Goal: Task Accomplishment & Management: Use online tool/utility

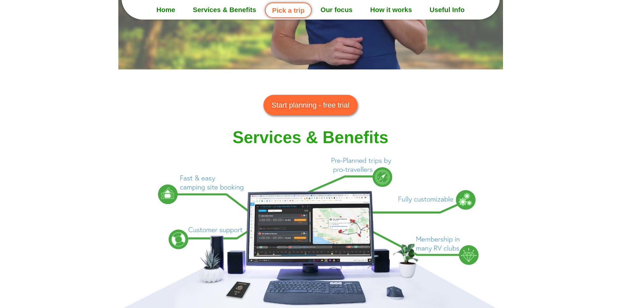
scroll to position [489, 0]
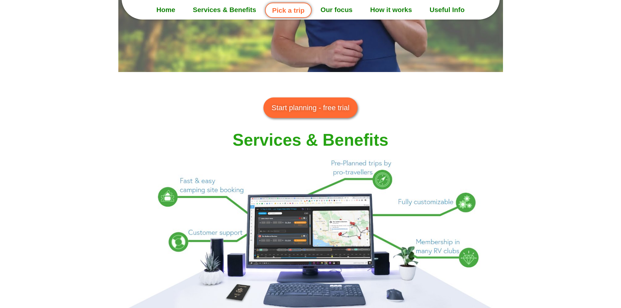
click at [322, 98] on link "Start planning - free trial" at bounding box center [310, 107] width 94 height 21
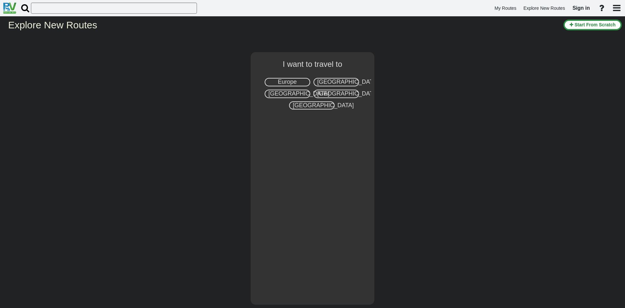
click at [349, 79] on span "[GEOGRAPHIC_DATA]" at bounding box center [348, 82] width 61 height 7
select select "number:2"
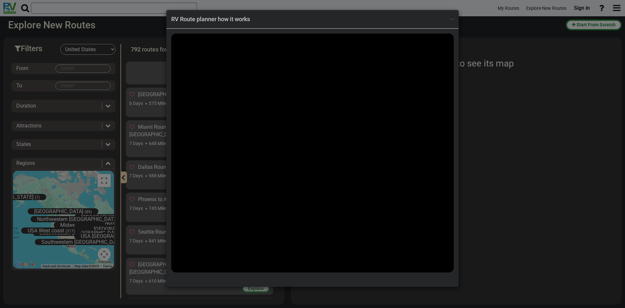
click at [453, 16] on span "×" at bounding box center [453, 18] width 4 height 8
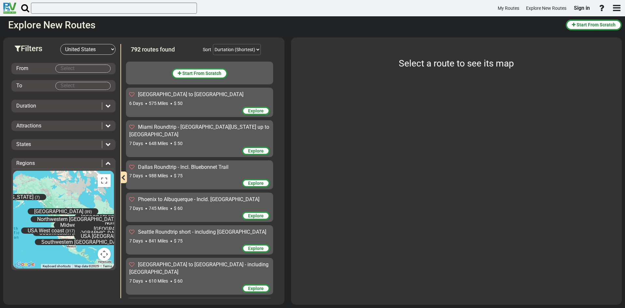
click at [251, 108] on span "Explore" at bounding box center [256, 110] width 16 height 5
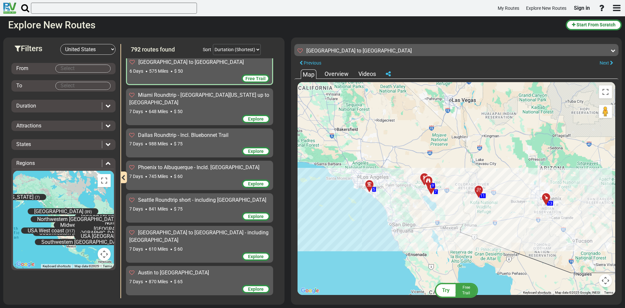
scroll to position [65, 0]
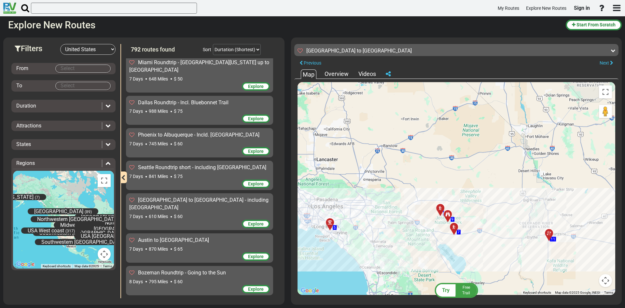
drag, startPoint x: 421, startPoint y: 144, endPoint x: 406, endPoint y: 194, distance: 51.9
click at [406, 194] on div "To activate drag with keyboard, press Alt + Enter. Once in keyboard drag state,…" at bounding box center [457, 188] width 318 height 213
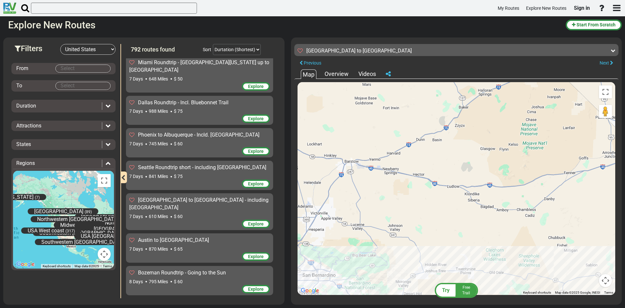
drag, startPoint x: 424, startPoint y: 136, endPoint x: 414, endPoint y: 208, distance: 73.7
click at [414, 208] on div "To activate drag with keyboard, press Alt + Enter. Once in keyboard drag state,…" at bounding box center [457, 188] width 318 height 213
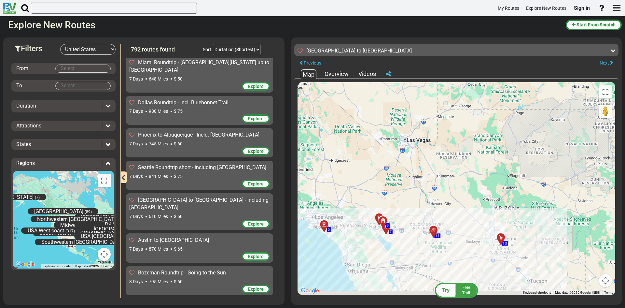
drag, startPoint x: 445, startPoint y: 195, endPoint x: 372, endPoint y: 166, distance: 78.8
click at [372, 166] on div "To activate drag with keyboard, press Alt + Enter. Once in keyboard drag state,…" at bounding box center [457, 188] width 318 height 213
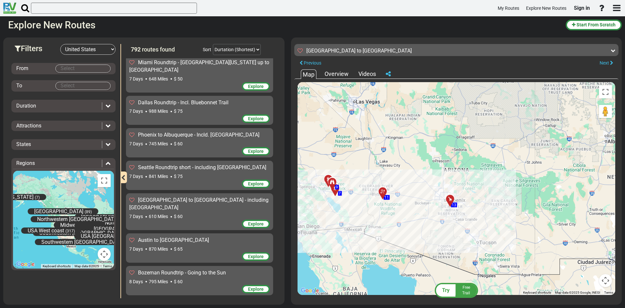
drag, startPoint x: 454, startPoint y: 203, endPoint x: 454, endPoint y: 132, distance: 71.3
click at [454, 132] on div "To activate drag with keyboard, press Alt + Enter. Once in keyboard drag state,…" at bounding box center [457, 188] width 318 height 213
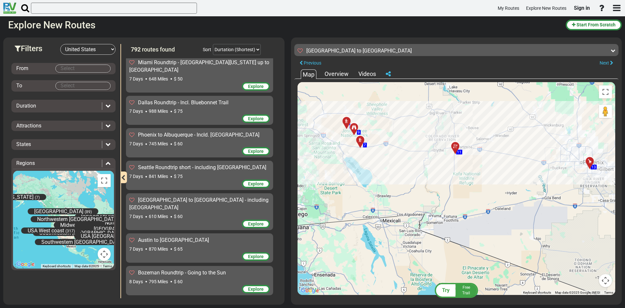
drag, startPoint x: 315, startPoint y: 157, endPoint x: 439, endPoint y: 189, distance: 128.5
click at [439, 189] on div "To activate drag with keyboard, press Alt + Enter. Once in keyboard drag state,…" at bounding box center [457, 188] width 318 height 213
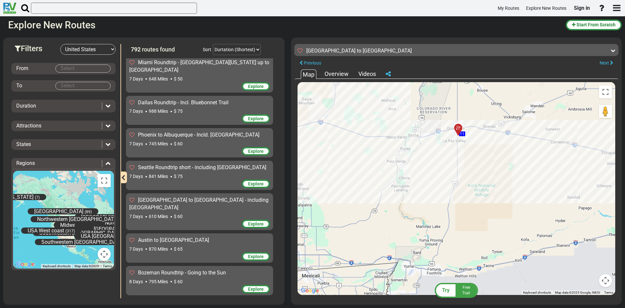
drag, startPoint x: 413, startPoint y: 147, endPoint x: 431, endPoint y: 183, distance: 39.6
click at [431, 183] on div "To activate drag with keyboard, press Alt + Enter. Once in keyboard drag state,…" at bounding box center [457, 188] width 318 height 213
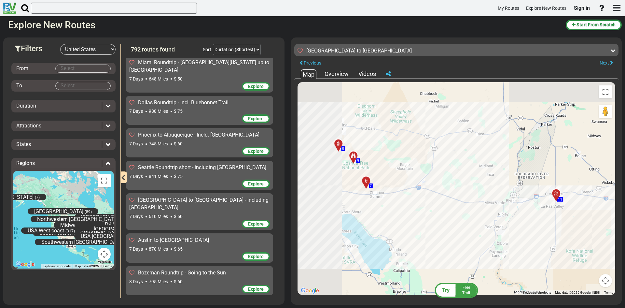
drag, startPoint x: 343, startPoint y: 163, endPoint x: 429, endPoint y: 193, distance: 91.8
click at [429, 193] on div "To activate drag with keyboard, press Alt + Enter. Once in keyboard drag state,…" at bounding box center [457, 188] width 318 height 213
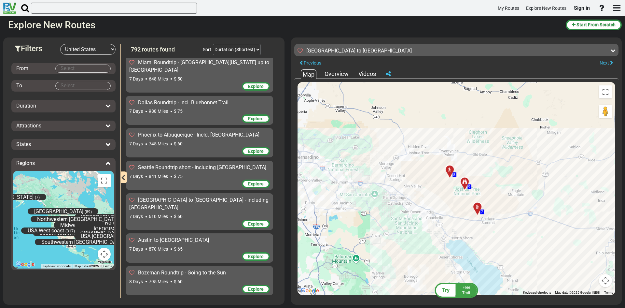
drag, startPoint x: 343, startPoint y: 219, endPoint x: 450, endPoint y: 245, distance: 110.0
click at [450, 245] on div "To activate drag with keyboard, press Alt + Enter. Once in keyboard drag state,…" at bounding box center [457, 188] width 318 height 213
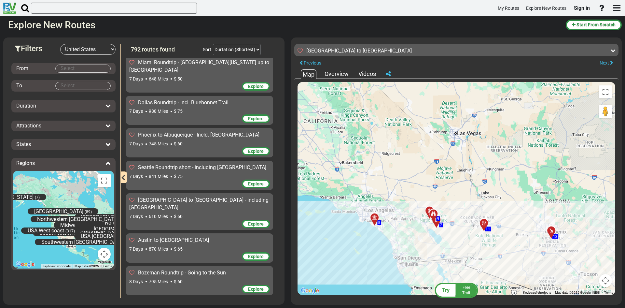
drag, startPoint x: 451, startPoint y: 289, endPoint x: 448, endPoint y: 270, distance: 19.7
click at [448, 41] on div "Try Free Trail [GEOGRAPHIC_DATA] to [GEOGRAPHIC_DATA] 96 +" at bounding box center [456, 41] width 324 height 0
click at [452, 294] on div "Try" at bounding box center [447, 290] width 20 height 12
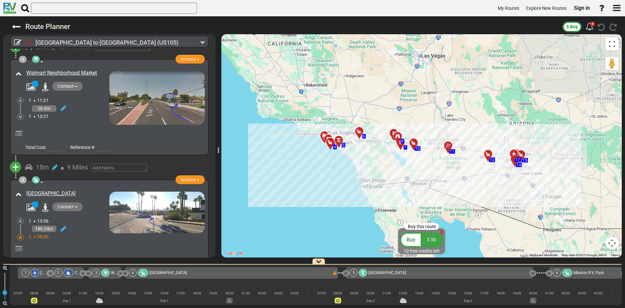
scroll to position [228, 0]
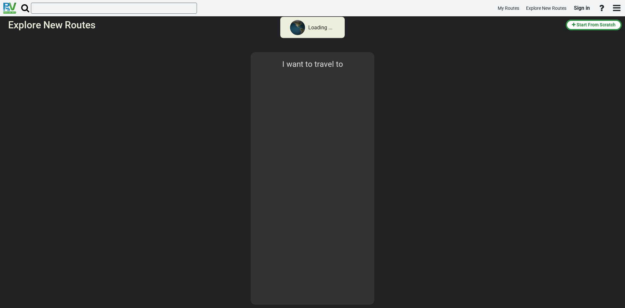
select select "number:2"
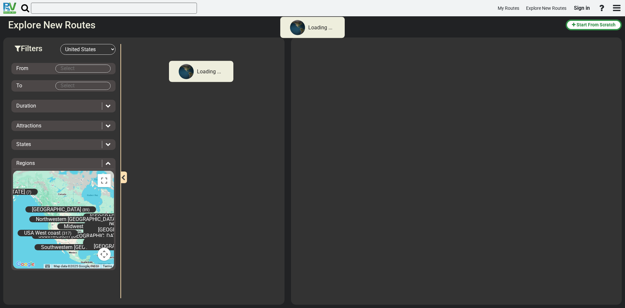
click at [82, 69] on body "Loading ... My Routes Explore New Routes Sign in × Name" at bounding box center [312, 154] width 625 height 308
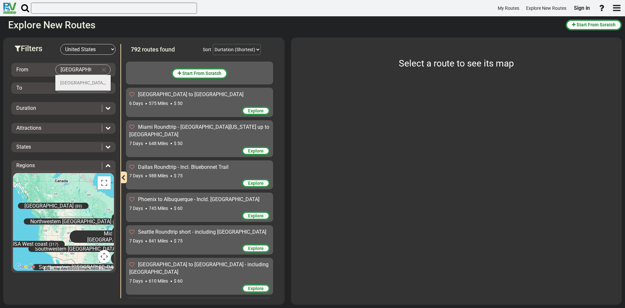
click at [71, 80] on span "[GEOGRAPHIC_DATA]" at bounding box center [83, 82] width 46 height 5
type input "[GEOGRAPHIC_DATA]"
click at [82, 100] on body "My Routes Explore New Routes Sign in ×" at bounding box center [312, 154] width 625 height 308
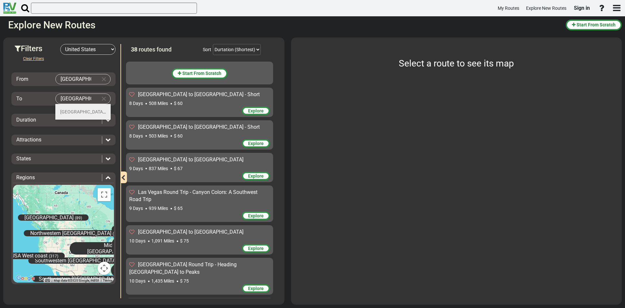
click at [82, 109] on md-autocomplete-parent-scope "[GEOGRAPHIC_DATA] (38)" at bounding box center [86, 111] width 53 height 5
type input "[GEOGRAPHIC_DATA]"
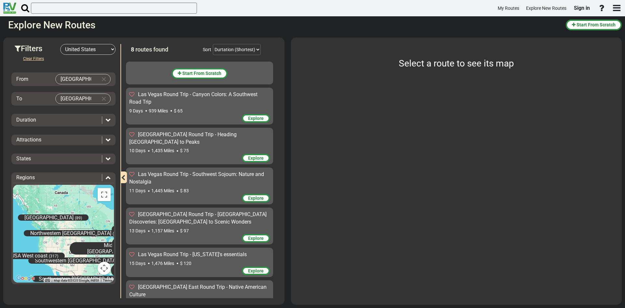
click at [103, 119] on div at bounding box center [106, 119] width 9 height 7
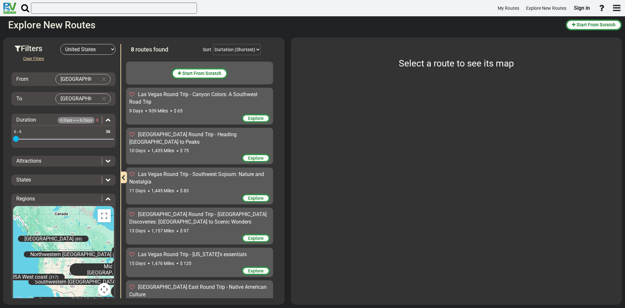
drag, startPoint x: 107, startPoint y: 137, endPoint x: 11, endPoint y: 137, distance: 96.1
click at [11, 137] on div "Duration 6 Days <--> 6 Days x 6 36 6 6 6 - 6" at bounding box center [63, 131] width 104 height 34
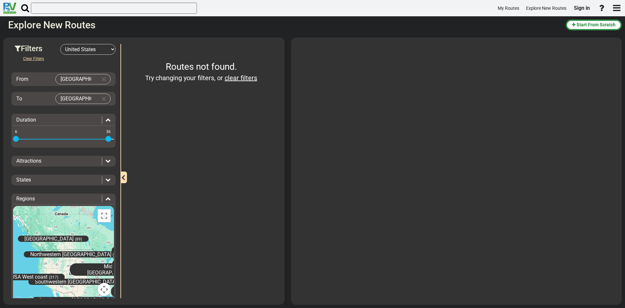
drag, startPoint x: 16, startPoint y: 138, endPoint x: 120, endPoint y: 141, distance: 104.3
click at [120, 141] on div "Filters -- Select Destination -- [GEOGRAPHIC_DATA] [GEOGRAPHIC_DATA] [GEOGRAPHI…" at bounding box center [64, 171] width 114 height 254
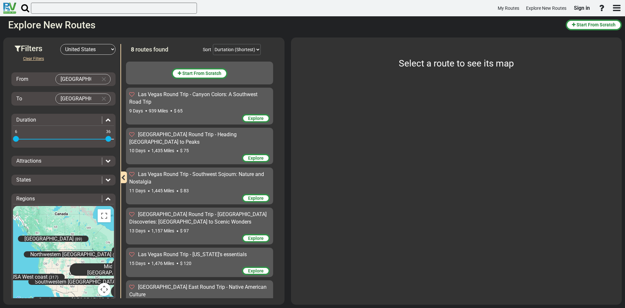
click at [179, 101] on div "Las Vegas Round Trip - Canyon Colors: A Southwest Road Trip" at bounding box center [199, 98] width 141 height 15
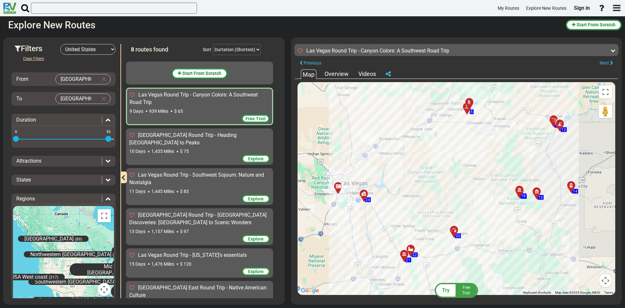
drag, startPoint x: 367, startPoint y: 210, endPoint x: 363, endPoint y: 185, distance: 25.4
click at [363, 185] on div "To activate drag with keyboard, press Alt + Enter. Once in keyboard drag state,…" at bounding box center [457, 188] width 318 height 213
click at [324, 73] on div "Overview" at bounding box center [336, 74] width 27 height 8
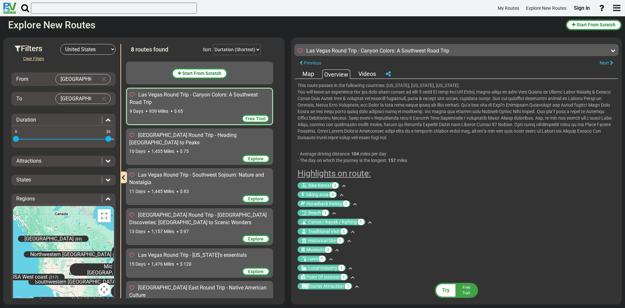
click at [302, 72] on div "Map" at bounding box center [308, 74] width 15 height 8
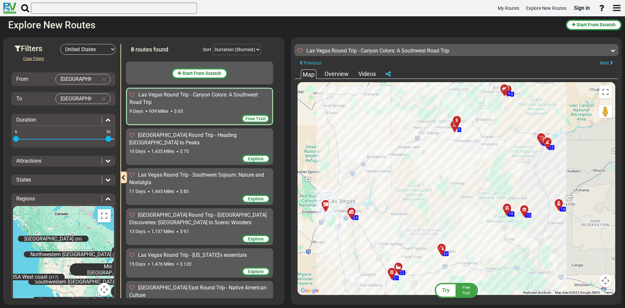
drag, startPoint x: 441, startPoint y: 186, endPoint x: 425, endPoint y: 178, distance: 17.5
click at [425, 178] on div "To activate drag with keyboard, press Alt + Enter. Once in keyboard drag state,…" at bounding box center [457, 188] width 318 height 213
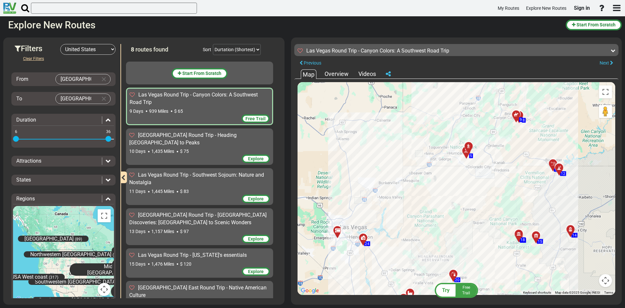
drag, startPoint x: 419, startPoint y: 204, endPoint x: 447, endPoint y: 229, distance: 38.3
click at [444, 234] on div "To activate drag with keyboard, press Alt + Enter. Once in keyboard drag state,…" at bounding box center [457, 188] width 318 height 213
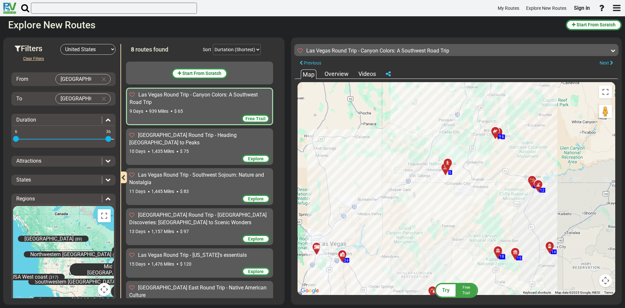
drag, startPoint x: 482, startPoint y: 192, endPoint x: 488, endPoint y: 234, distance: 42.2
click at [488, 234] on div "To activate drag with keyboard, press Alt + Enter. Once in keyboard drag state,…" at bounding box center [457, 188] width 318 height 213
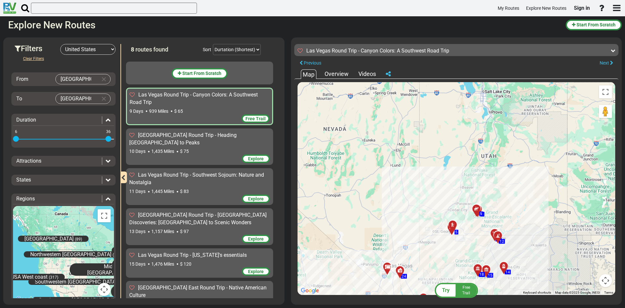
drag, startPoint x: 505, startPoint y: 132, endPoint x: 479, endPoint y: 157, distance: 36.2
click at [479, 157] on div "To activate drag with keyboard, press Alt + Enter. Once in keyboard drag state,…" at bounding box center [457, 188] width 318 height 213
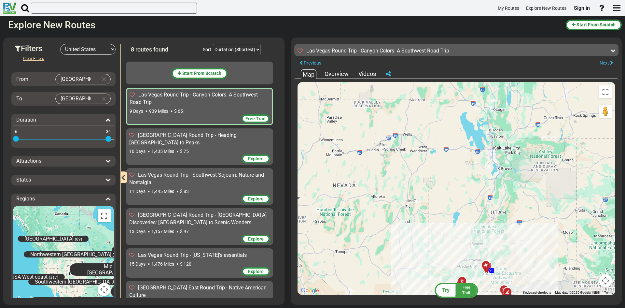
drag, startPoint x: 492, startPoint y: 178, endPoint x: 507, endPoint y: 234, distance: 57.2
click at [502, 236] on div "To activate drag with keyboard, press Alt + Enter. Once in keyboard drag state,…" at bounding box center [457, 188] width 318 height 213
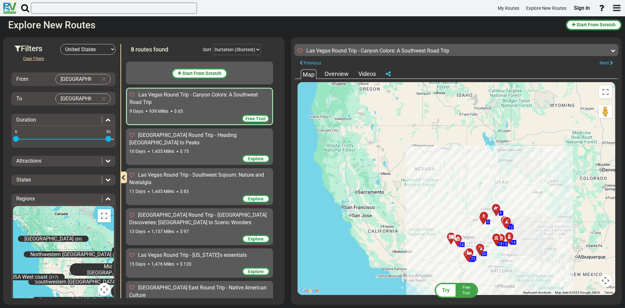
drag, startPoint x: 519, startPoint y: 243, endPoint x: 517, endPoint y: 202, distance: 40.5
click at [517, 202] on div "To activate drag with keyboard, press Alt + Enter. Once in keyboard drag state,…" at bounding box center [457, 188] width 318 height 213
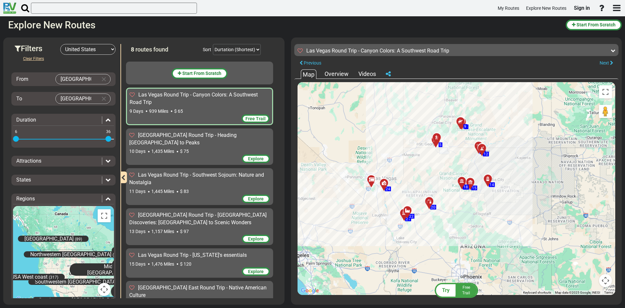
drag, startPoint x: 512, startPoint y: 254, endPoint x: 492, endPoint y: 190, distance: 67.8
click at [492, 190] on div "To activate drag with keyboard, press Alt + Enter. Once in keyboard drag state,…" at bounding box center [457, 188] width 318 height 213
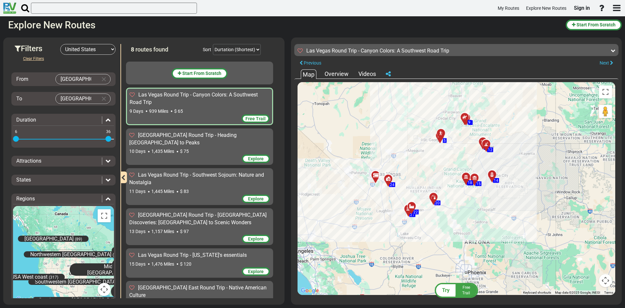
drag, startPoint x: 429, startPoint y: 167, endPoint x: 435, endPoint y: 164, distance: 6.6
click at [435, 164] on div "To activate drag with keyboard, press Alt + Enter. Once in keyboard drag state,…" at bounding box center [457, 188] width 318 height 213
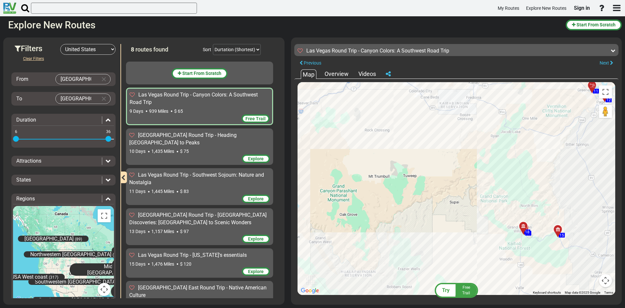
drag, startPoint x: 399, startPoint y: 186, endPoint x: 414, endPoint y: 188, distance: 15.4
click at [414, 188] on div "To activate drag with keyboard, press Alt + Enter. Once in keyboard drag state,…" at bounding box center [457, 188] width 318 height 213
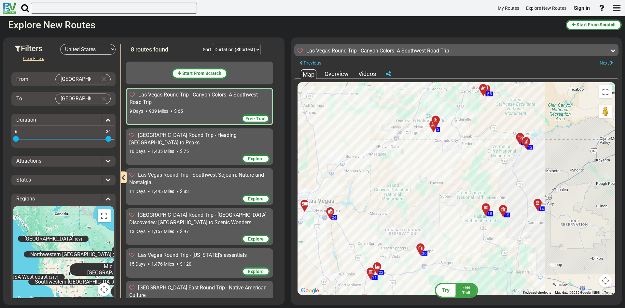
drag, startPoint x: 415, startPoint y: 187, endPoint x: 432, endPoint y: 188, distance: 17.3
click at [432, 188] on div "To activate drag with keyboard, press Alt + Enter. Once in keyboard drag state,…" at bounding box center [457, 188] width 318 height 213
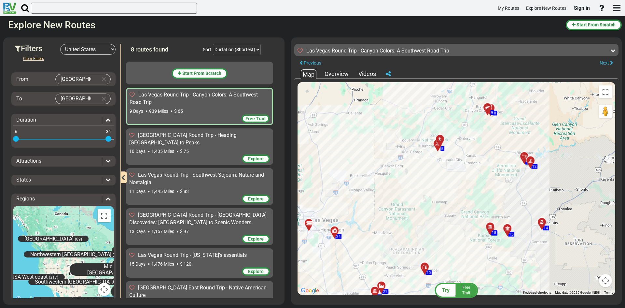
drag, startPoint x: 467, startPoint y: 139, endPoint x: 463, endPoint y: 155, distance: 16.4
click at [463, 155] on div "To activate drag with keyboard, press Alt + Enter. Once in keyboard drag state,…" at bounding box center [457, 188] width 318 height 213
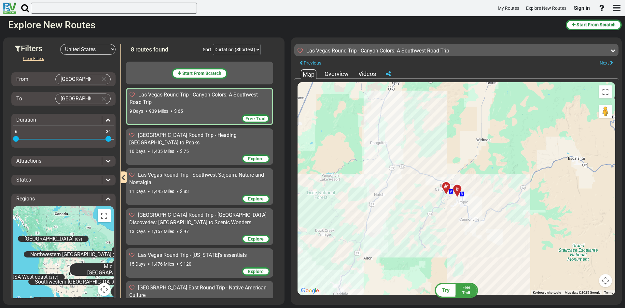
click at [459, 189] on div at bounding box center [459, 192] width 11 height 10
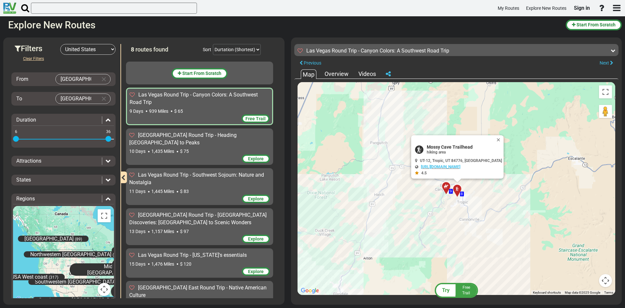
click at [447, 187] on div at bounding box center [448, 189] width 11 height 10
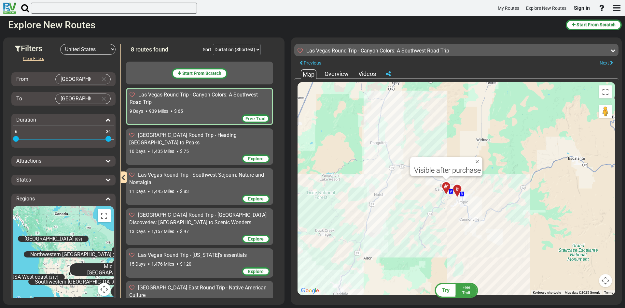
click at [459, 189] on div at bounding box center [459, 192] width 11 height 10
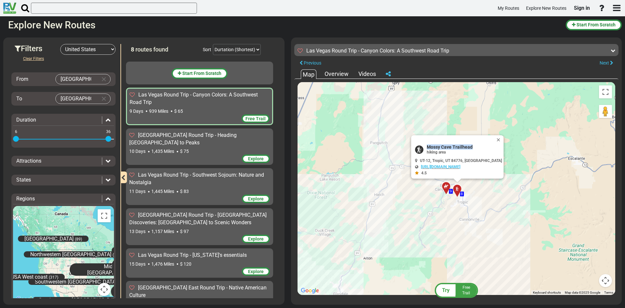
drag, startPoint x: 473, startPoint y: 146, endPoint x: 419, endPoint y: 144, distance: 54.1
click at [419, 144] on div "[GEOGRAPHIC_DATA] hiking area" at bounding box center [458, 149] width 87 height 10
copy div "Mossy Cave Trailhead"
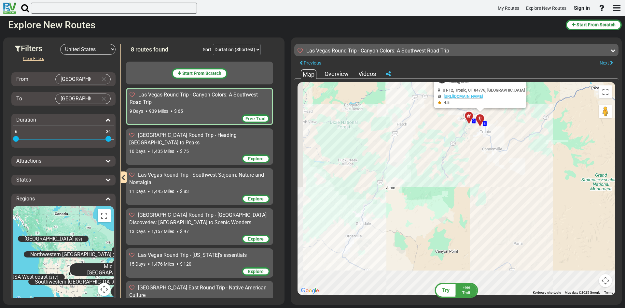
drag, startPoint x: 414, startPoint y: 231, endPoint x: 435, endPoint y: 163, distance: 71.9
click at [434, 166] on div "To activate drag with keyboard, press Alt + Enter. Once in keyboard drag state,…" at bounding box center [457, 188] width 318 height 213
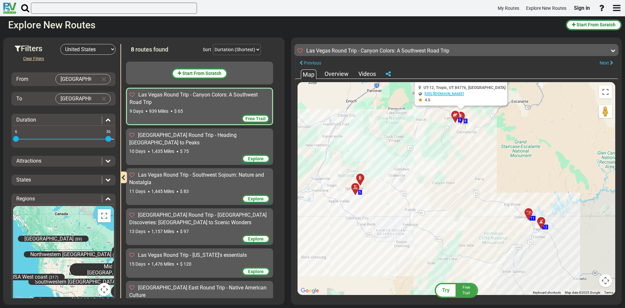
drag, startPoint x: 469, startPoint y: 203, endPoint x: 470, endPoint y: 171, distance: 31.9
click at [470, 173] on div "To activate drag with keyboard, press Alt + Enter. Once in keyboard drag state,…" at bounding box center [457, 188] width 318 height 213
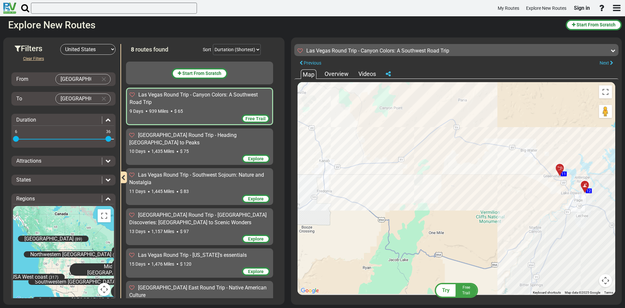
drag, startPoint x: 487, startPoint y: 186, endPoint x: 480, endPoint y: 182, distance: 7.6
click at [480, 182] on div "To activate drag with keyboard, press Alt + Enter. Once in keyboard drag state,…" at bounding box center [457, 188] width 318 height 213
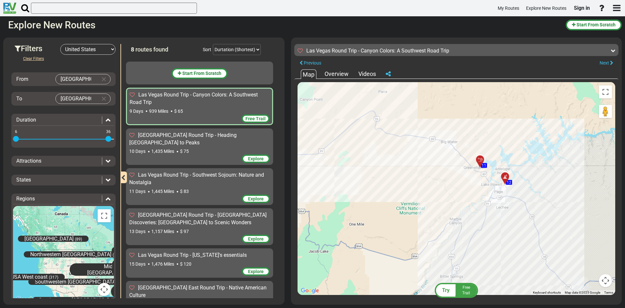
click at [480, 158] on icon at bounding box center [480, 159] width 7 height 5
click at [506, 179] on div at bounding box center [507, 179] width 11 height 10
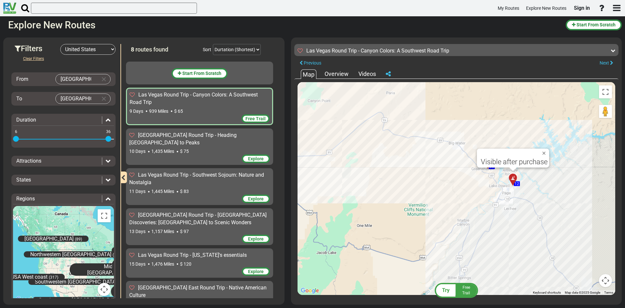
drag, startPoint x: 401, startPoint y: 159, endPoint x: 429, endPoint y: 164, distance: 28.1
click at [429, 165] on div "To activate drag with keyboard, press Alt + Enter. Once in keyboard drag state,…" at bounding box center [457, 188] width 318 height 213
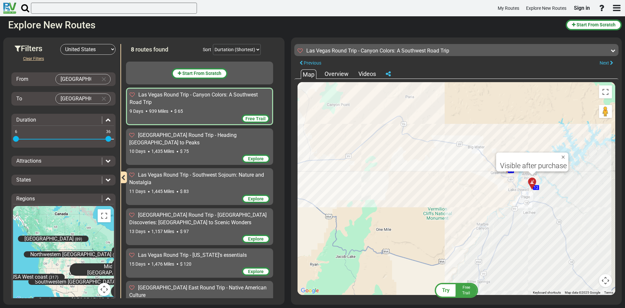
drag, startPoint x: 543, startPoint y: 218, endPoint x: 583, endPoint y: 184, distance: 52.2
click at [583, 184] on div "To activate drag with keyboard, press Alt + Enter. Once in keyboard drag state,…" at bounding box center [457, 188] width 318 height 213
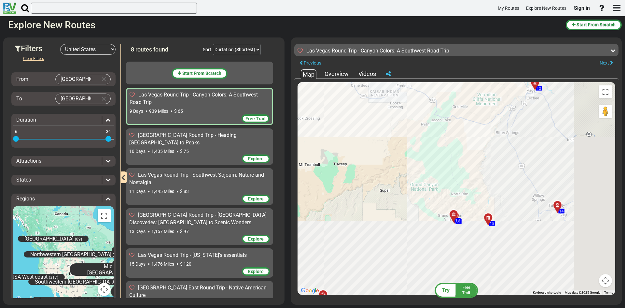
drag, startPoint x: 565, startPoint y: 225, endPoint x: 521, endPoint y: 140, distance: 96.2
click at [521, 140] on div "To activate drag with keyboard, press Alt + Enter. Once in keyboard drag state,…" at bounding box center [457, 188] width 318 height 213
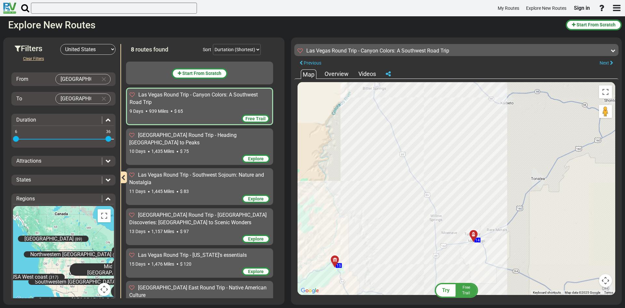
drag, startPoint x: 526, startPoint y: 222, endPoint x: 513, endPoint y: 186, distance: 38.7
click at [513, 186] on div "To activate drag with keyboard, press Alt + Enter. Once in keyboard drag state,…" at bounding box center [457, 188] width 318 height 213
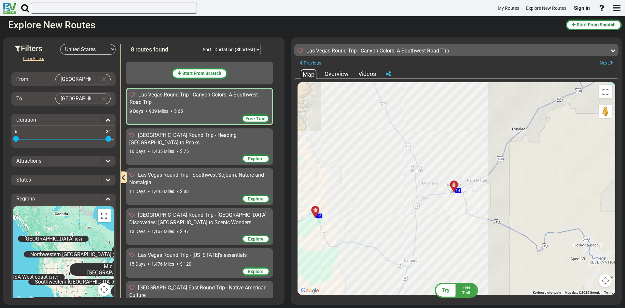
click at [454, 186] on div at bounding box center [456, 187] width 11 height 10
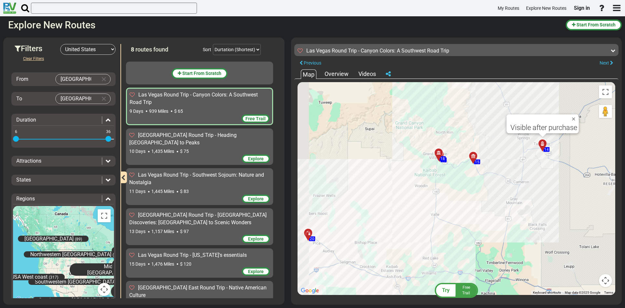
drag, startPoint x: 379, startPoint y: 236, endPoint x: 489, endPoint y: 188, distance: 120.0
click at [489, 188] on div "To activate drag with keyboard, press Alt + Enter. Once in keyboard drag state,…" at bounding box center [457, 188] width 318 height 213
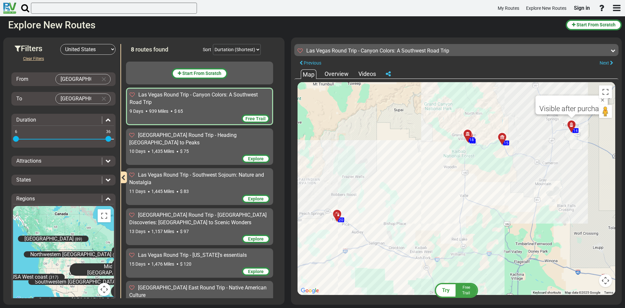
drag, startPoint x: 473, startPoint y: 248, endPoint x: 545, endPoint y: 199, distance: 86.8
click at [545, 199] on div "To activate drag with keyboard, press Alt + Enter. Once in keyboard drag state,…" at bounding box center [457, 188] width 318 height 213
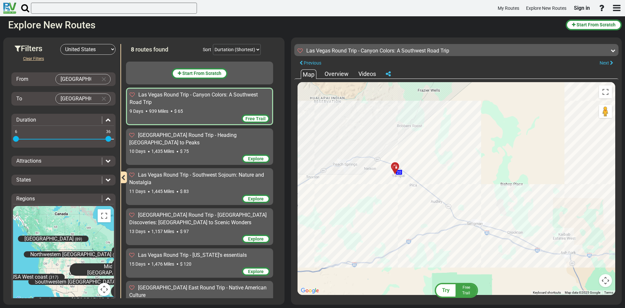
drag, startPoint x: 386, startPoint y: 200, endPoint x: 432, endPoint y: 209, distance: 47.1
click at [432, 209] on div "To activate drag with keyboard, press Alt + Enter. Once in keyboard drag state,…" at bounding box center [457, 188] width 318 height 213
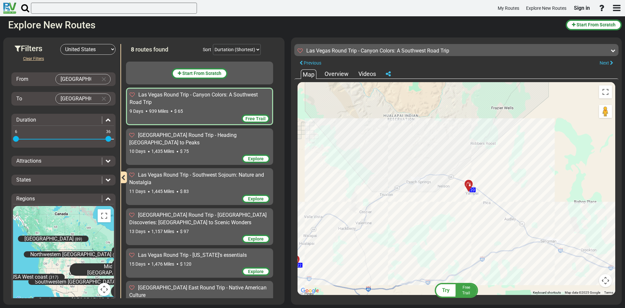
click at [467, 187] on div at bounding box center [471, 187] width 11 height 10
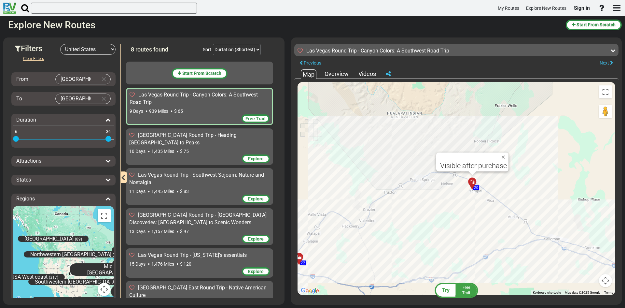
drag, startPoint x: 439, startPoint y: 200, endPoint x: 541, endPoint y: 143, distance: 116.5
click at [541, 143] on div "To activate drag with keyboard, press Alt + Enter. Once in keyboard drag state,…" at bounding box center [457, 188] width 318 height 213
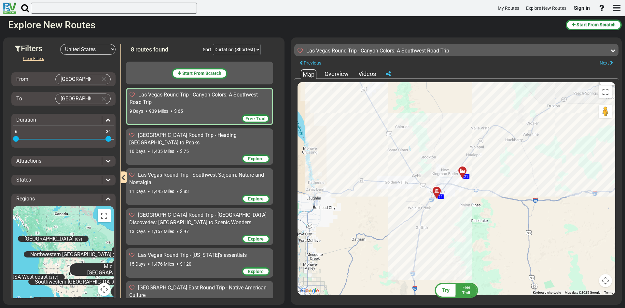
click at [464, 174] on div at bounding box center [465, 173] width 11 height 10
click at [492, 170] on div "To activate drag with keyboard, press Alt + Enter. Once in keyboard drag state,…" at bounding box center [457, 188] width 318 height 213
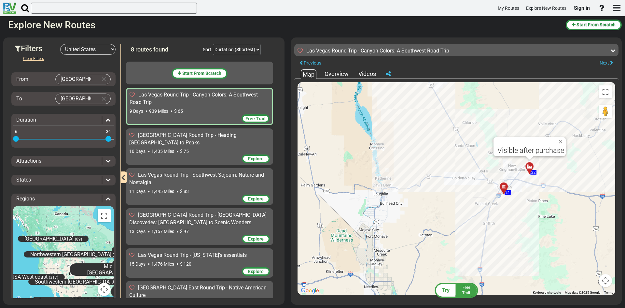
drag, startPoint x: 399, startPoint y: 224, endPoint x: 494, endPoint y: 211, distance: 95.6
click at [494, 211] on div "To activate drag with keyboard, press Alt + Enter. Once in keyboard drag state,…" at bounding box center [457, 188] width 318 height 213
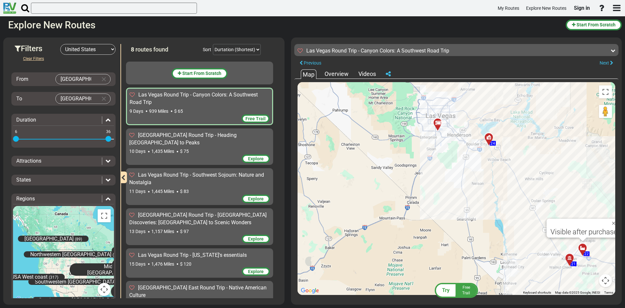
drag, startPoint x: 420, startPoint y: 139, endPoint x: 492, endPoint y: 200, distance: 93.6
click at [492, 200] on div "To activate drag with keyboard, press Alt + Enter. Once in keyboard drag state,…" at bounding box center [457, 188] width 318 height 213
click at [494, 134] on div "To activate drag with keyboard, press Alt + Enter. Once in keyboard drag state,…" at bounding box center [457, 188] width 318 height 213
click at [491, 134] on div "24" at bounding box center [488, 137] width 11 height 11
click at [490, 136] on icon at bounding box center [489, 137] width 5 height 5
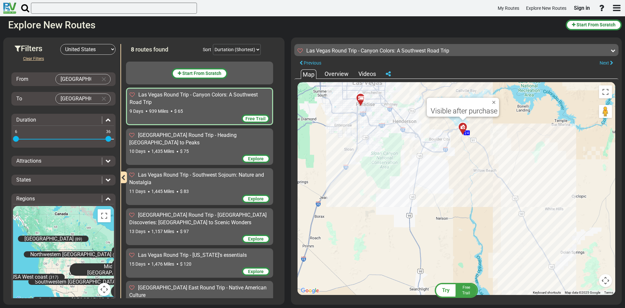
drag, startPoint x: 473, startPoint y: 146, endPoint x: 481, endPoint y: 188, distance: 43.1
click at [481, 188] on div "To activate drag with keyboard, press Alt + Enter. Once in keyboard drag state,…" at bounding box center [457, 188] width 318 height 213
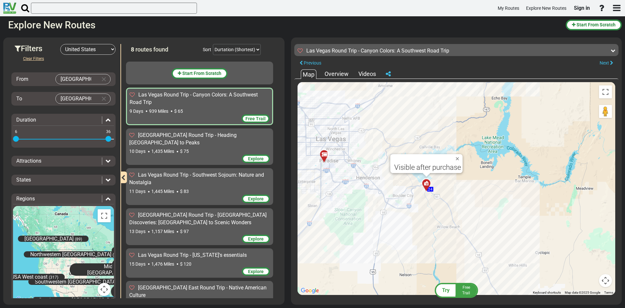
click at [331, 154] on div "To activate drag with keyboard, press Alt + Enter. Once in keyboard drag state,…" at bounding box center [457, 188] width 318 height 213
click at [323, 155] on div at bounding box center [326, 157] width 11 height 10
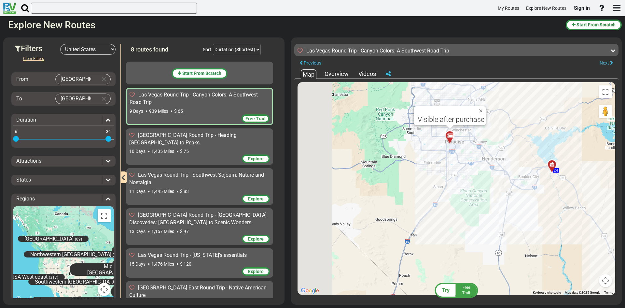
drag, startPoint x: 337, startPoint y: 184, endPoint x: 432, endPoint y: 165, distance: 96.9
click at [432, 165] on div "To activate drag with keyboard, press Alt + Enter. Once in keyboard drag state,…" at bounding box center [457, 188] width 318 height 213
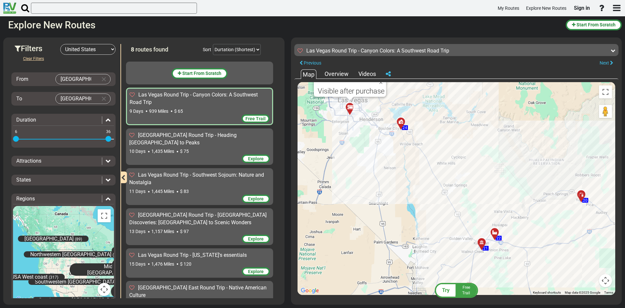
drag, startPoint x: 537, startPoint y: 212, endPoint x: 432, endPoint y: 172, distance: 112.5
click at [432, 172] on div "To activate drag with keyboard, press Alt + Enter. Once in keyboard drag state,…" at bounding box center [457, 188] width 318 height 213
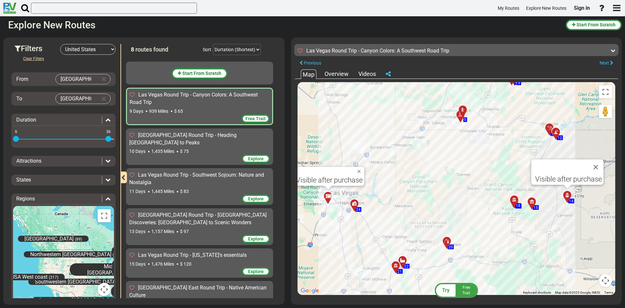
drag, startPoint x: 554, startPoint y: 141, endPoint x: 541, endPoint y: 206, distance: 66.5
click at [541, 206] on div "To navigate, press the arrow keys. To activate drag with keyboard, press Alt + …" at bounding box center [457, 188] width 318 height 213
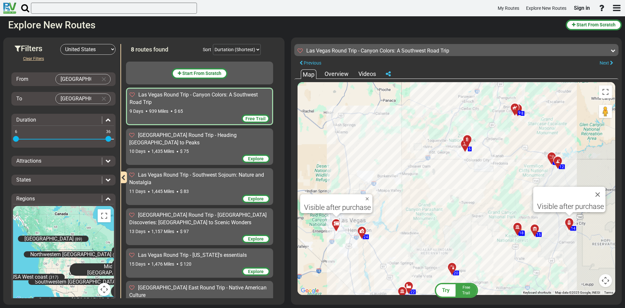
drag, startPoint x: 488, startPoint y: 145, endPoint x: 491, endPoint y: 168, distance: 22.7
click at [491, 168] on div "To activate drag with keyboard, press Alt + Enter. Once in keyboard drag state,…" at bounding box center [457, 188] width 318 height 213
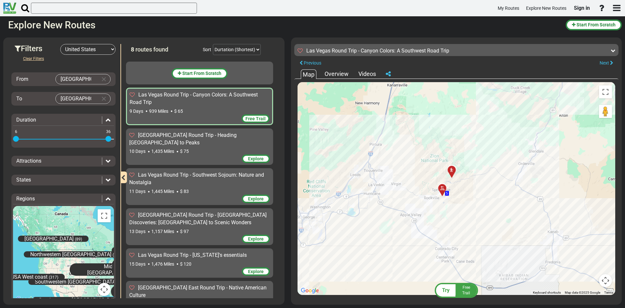
click at [440, 191] on div at bounding box center [444, 191] width 11 height 10
click at [466, 134] on button "Close" at bounding box center [462, 132] width 8 height 9
click at [453, 172] on div at bounding box center [454, 173] width 11 height 10
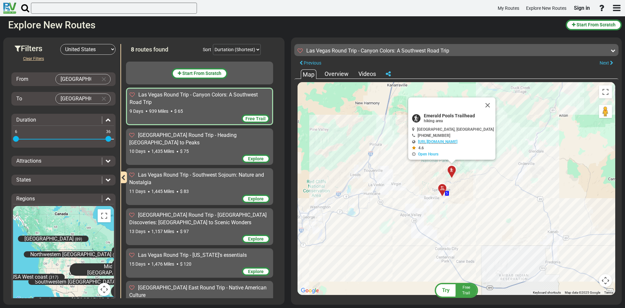
click at [451, 170] on icon at bounding box center [452, 170] width 5 height 5
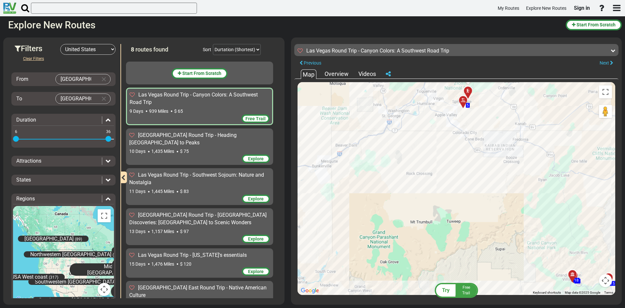
drag, startPoint x: 431, startPoint y: 235, endPoint x: 514, endPoint y: 157, distance: 113.8
click at [514, 157] on div "To activate drag with keyboard, press Alt + Enter. Once in keyboard drag state,…" at bounding box center [457, 188] width 318 height 213
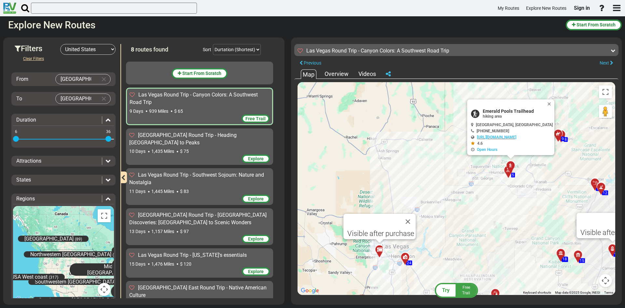
drag, startPoint x: 475, startPoint y: 175, endPoint x: 483, endPoint y: 206, distance: 32.6
click at [485, 208] on div "To activate drag with keyboard, press Alt + Enter. Once in keyboard drag state,…" at bounding box center [457, 188] width 318 height 213
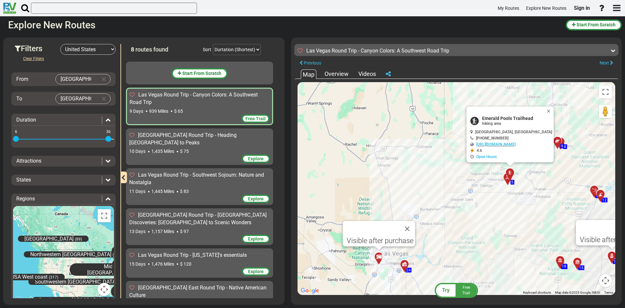
click at [421, 152] on div "To activate drag with keyboard, press Alt + Enter. Once in keyboard drag state,…" at bounding box center [457, 188] width 318 height 213
click at [431, 175] on div "To activate drag with keyboard, press Alt + Enter. Once in keyboard drag state,…" at bounding box center [457, 188] width 318 height 213
click at [554, 111] on button "Close" at bounding box center [550, 111] width 8 height 9
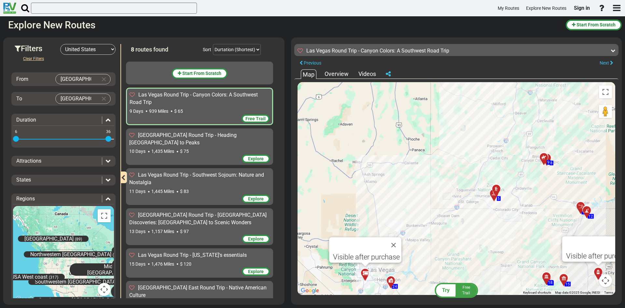
drag, startPoint x: 513, startPoint y: 156, endPoint x: 504, endPoint y: 165, distance: 12.9
click at [504, 165] on div "To navigate, press the arrow keys. To activate drag with keyboard, press Alt + …" at bounding box center [457, 188] width 318 height 213
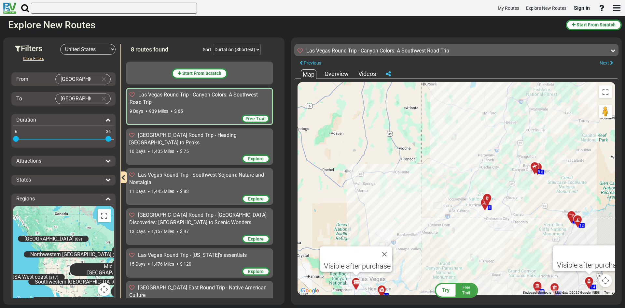
click at [193, 139] on div "[GEOGRAPHIC_DATA] Round Trip - Heading [GEOGRAPHIC_DATA] to Peaks" at bounding box center [199, 139] width 141 height 15
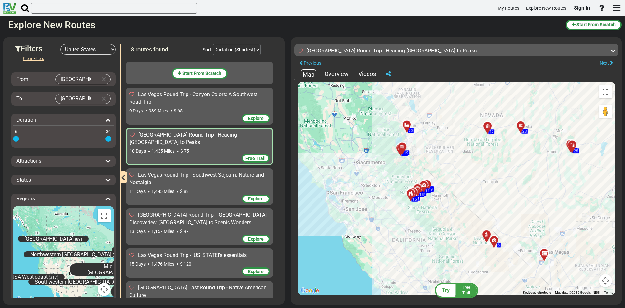
click at [369, 168] on div "To activate drag with keyboard, press Alt + Enter. Once in keyboard drag state,…" at bounding box center [457, 188] width 318 height 213
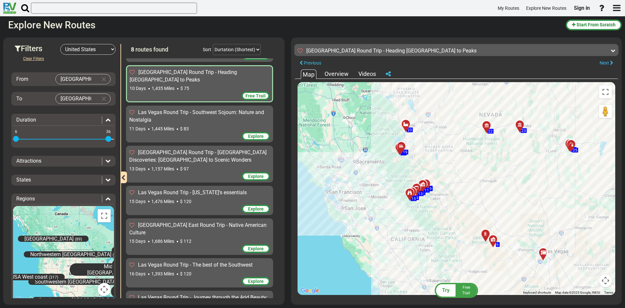
scroll to position [65, 0]
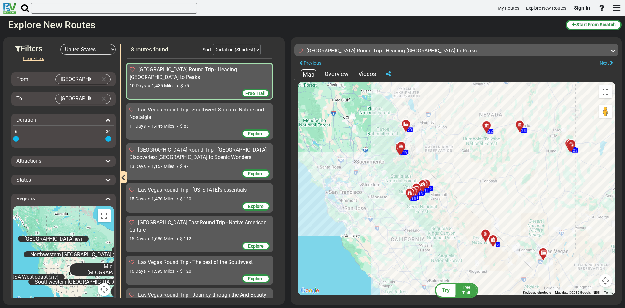
click at [197, 163] on div "13 Days 1,157 Miles $ 97" at bounding box center [199, 166] width 141 height 7
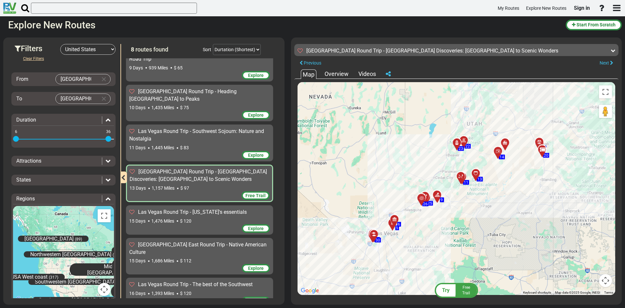
scroll to position [0, 0]
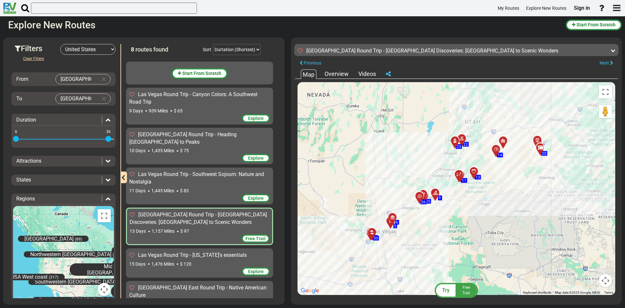
drag, startPoint x: 378, startPoint y: 201, endPoint x: 365, endPoint y: 195, distance: 13.1
click at [365, 195] on div "To activate drag with keyboard, press Alt + Enter. Once in keyboard drag state,…" at bounding box center [457, 188] width 318 height 213
